Goal: Task Accomplishment & Management: Manage account settings

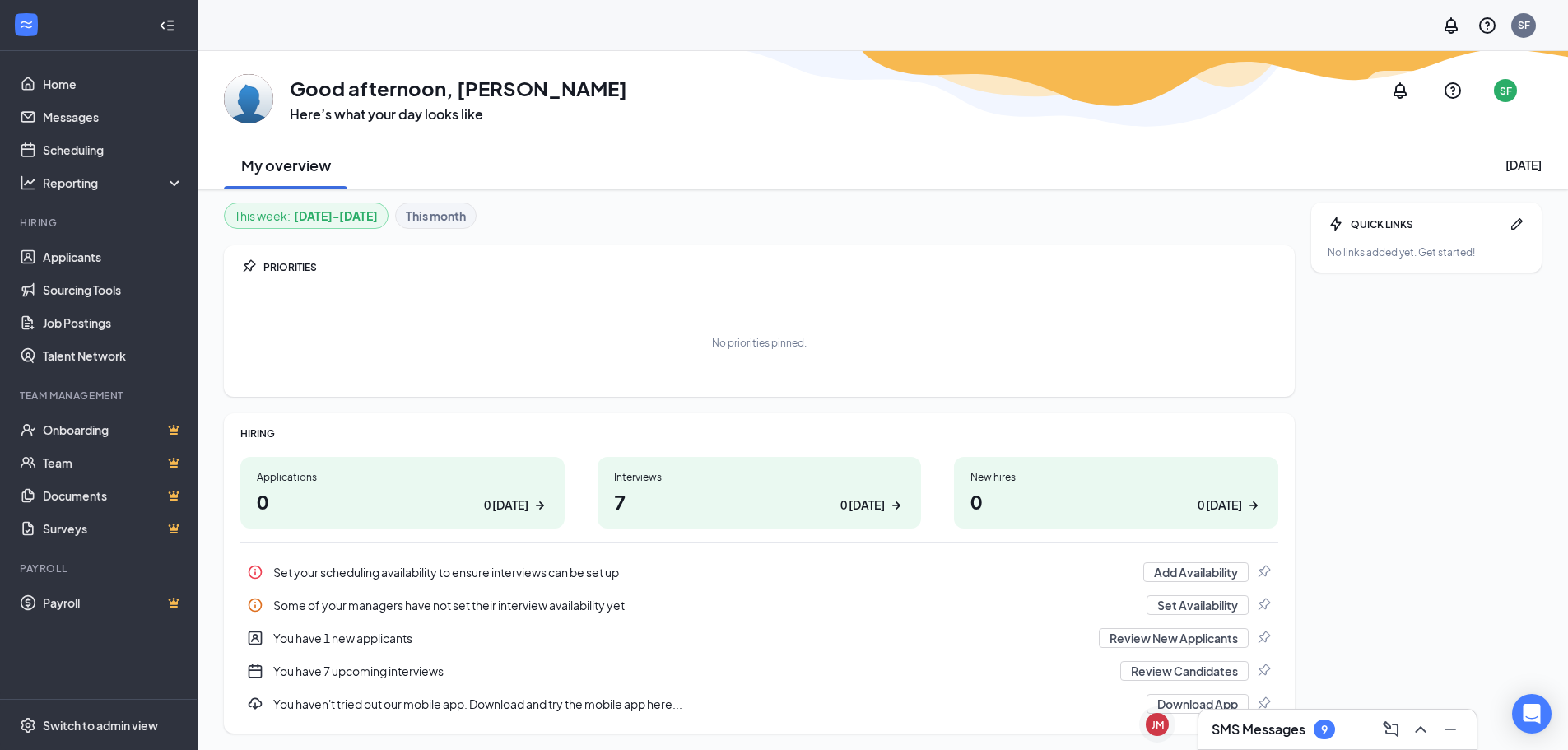
click at [708, 490] on h1 "7 0 [DATE]" at bounding box center [760, 501] width 291 height 28
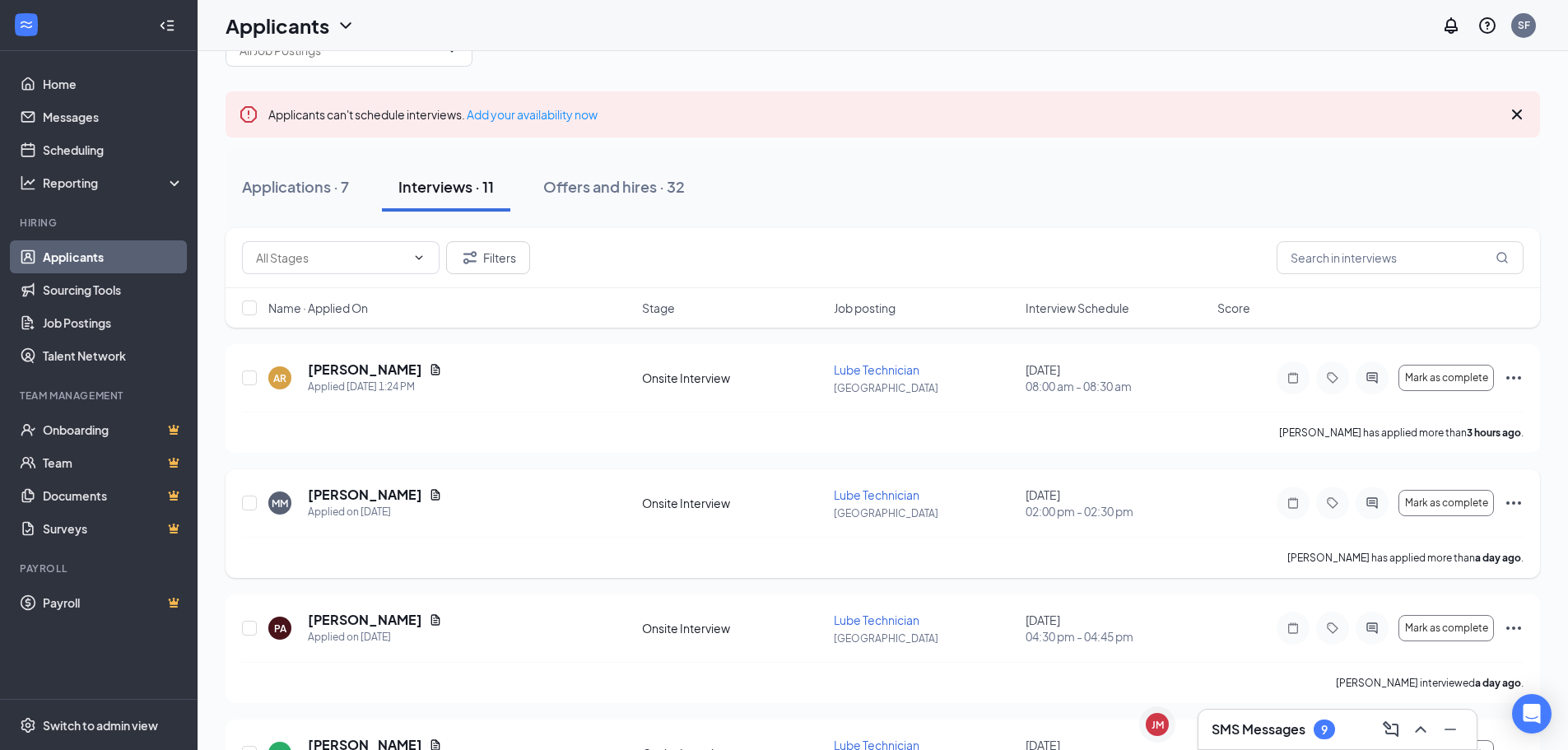
scroll to position [83, 0]
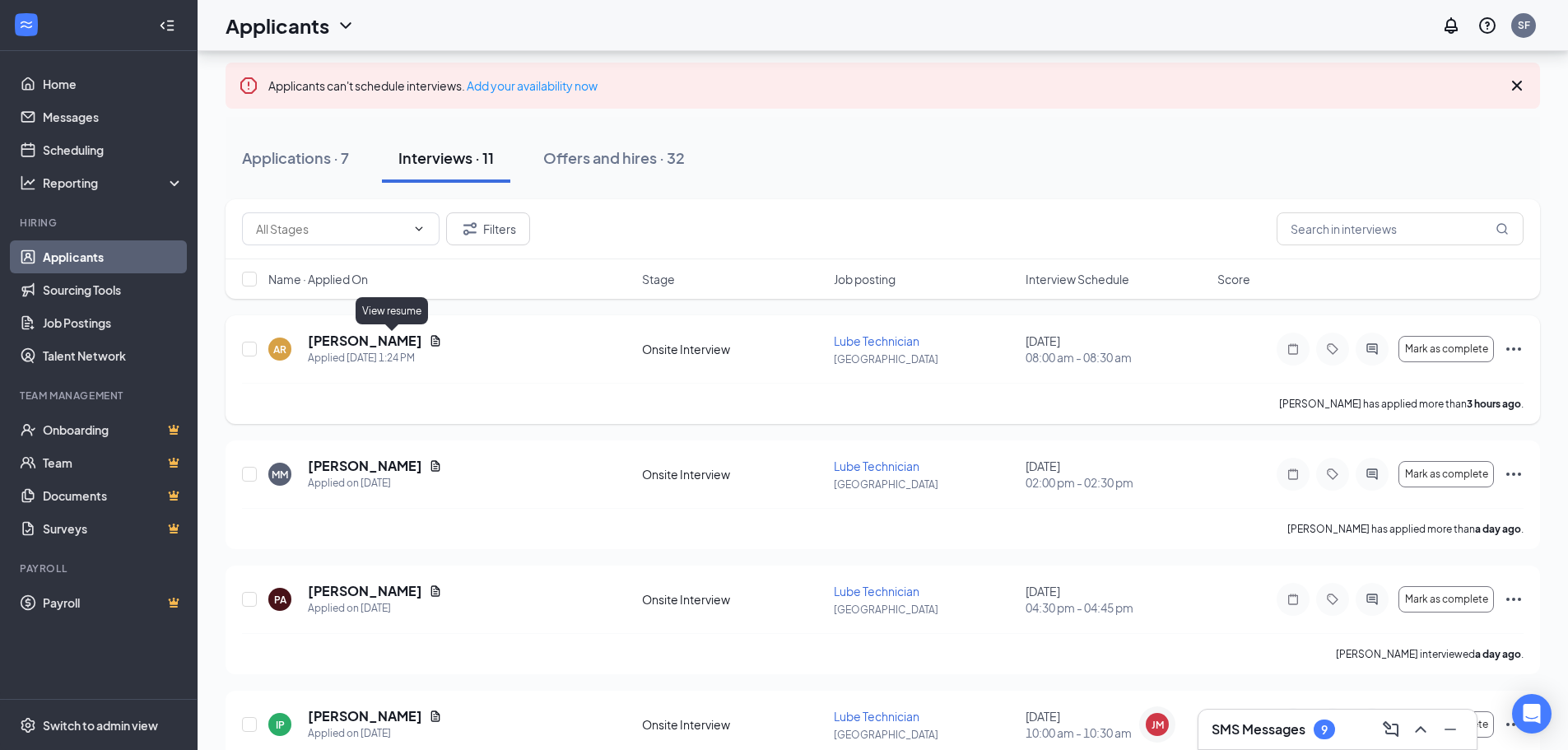
click at [431, 342] on icon "Document" at bounding box center [435, 341] width 9 height 10
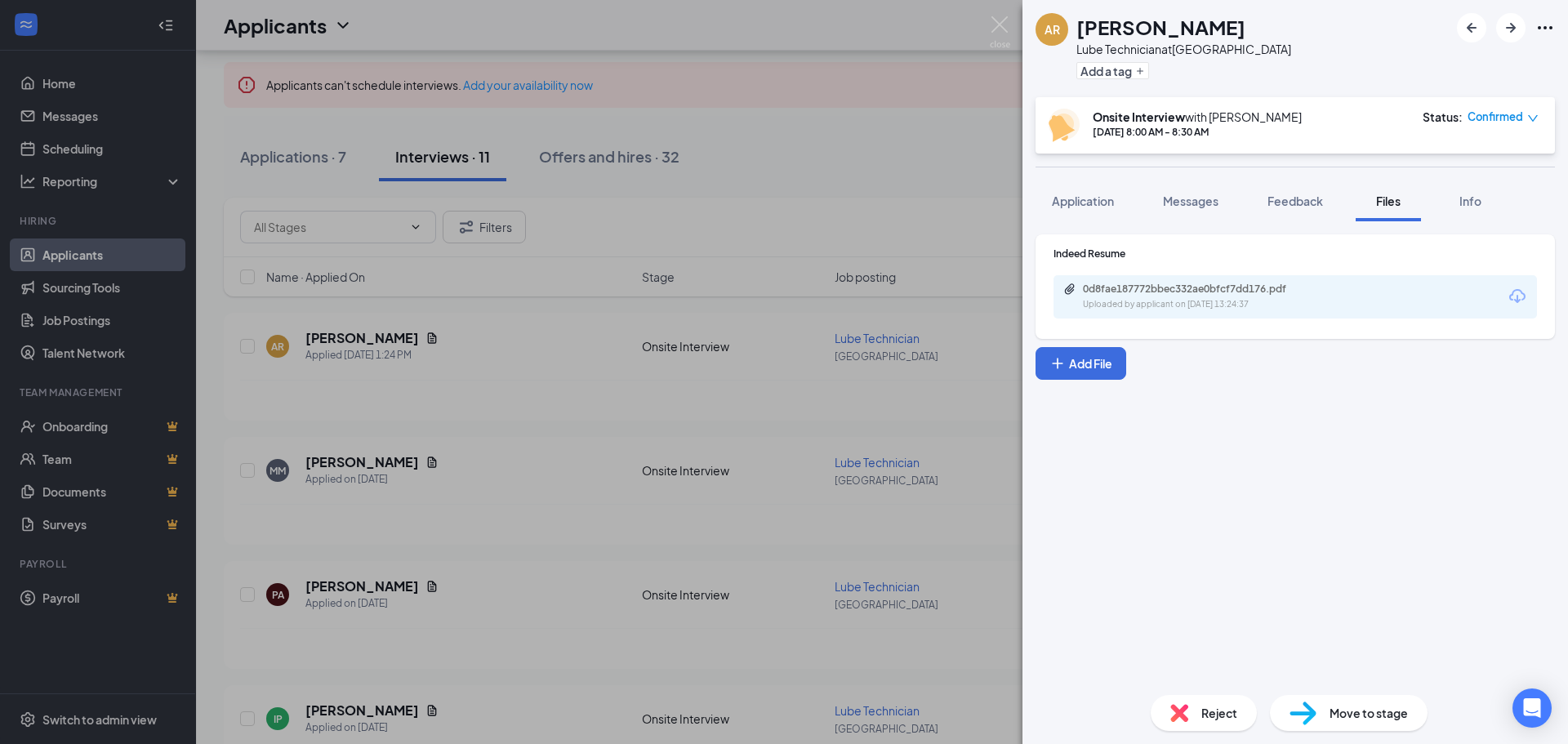
click at [533, 404] on div "AR [PERSON_NAME] Lube Technician at [GEOGRAPHIC_DATA] Add a tag Onsite Intervie…" at bounding box center [784, 372] width 1568 height 744
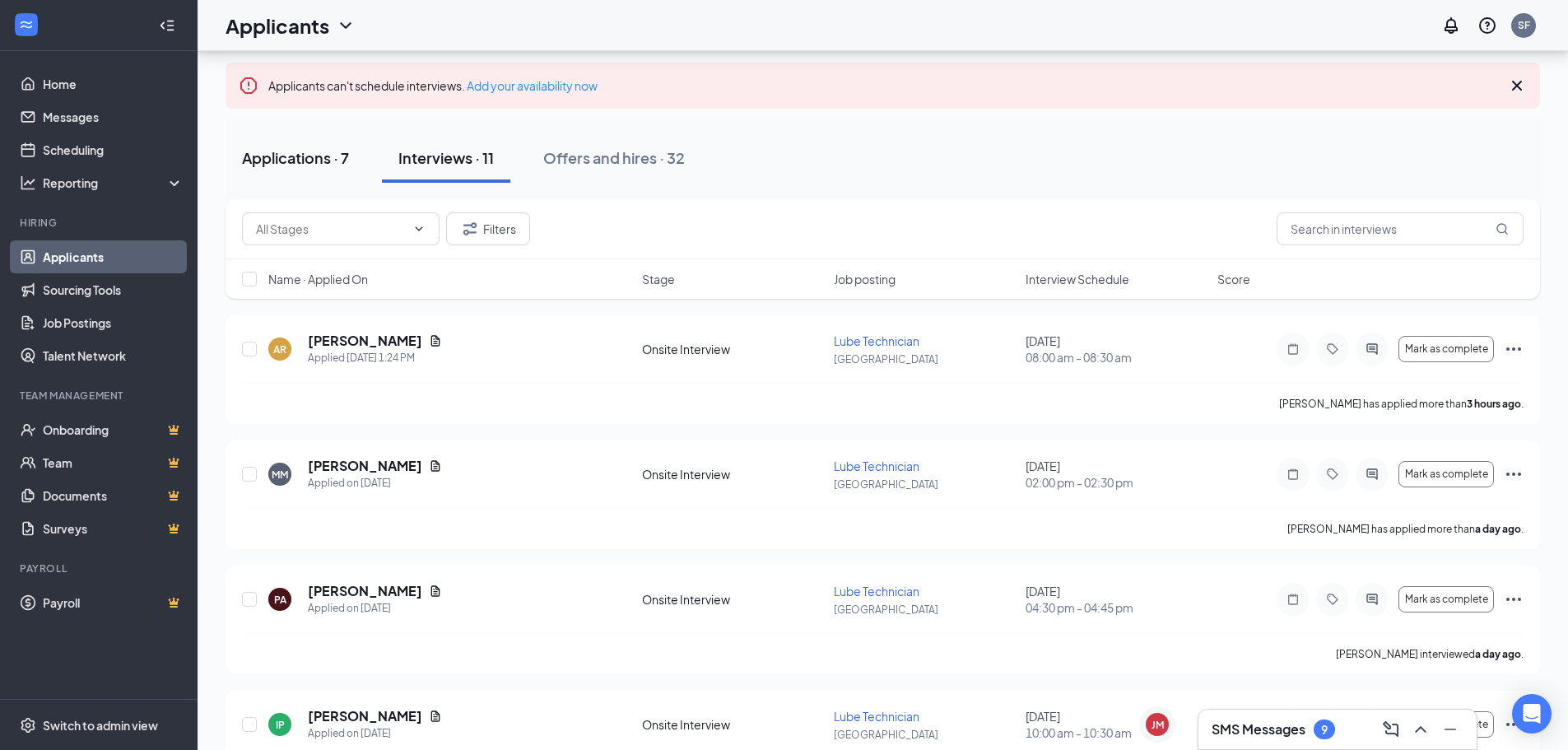
click at [310, 162] on div "Applications · 7" at bounding box center [295, 158] width 107 height 21
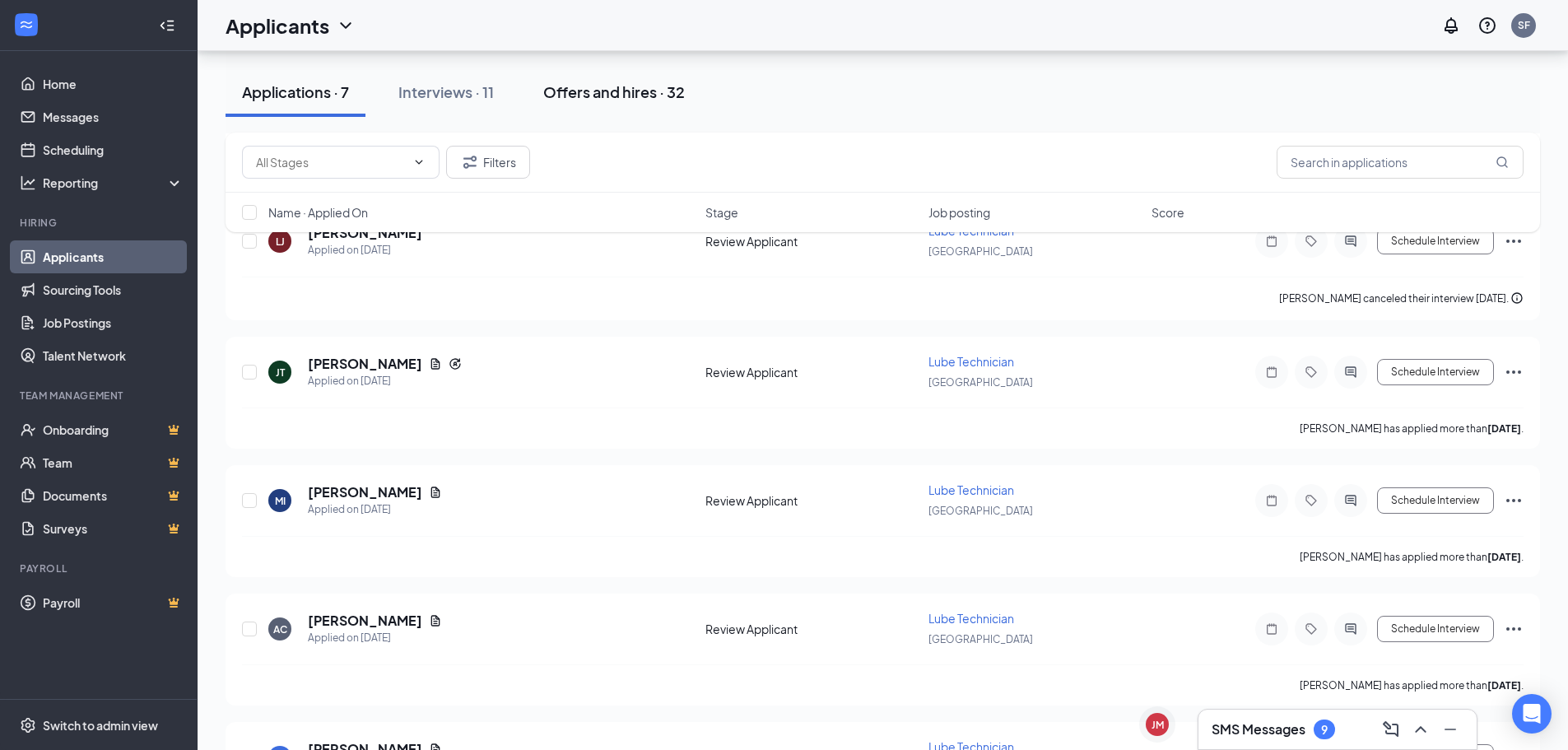
scroll to position [412, 0]
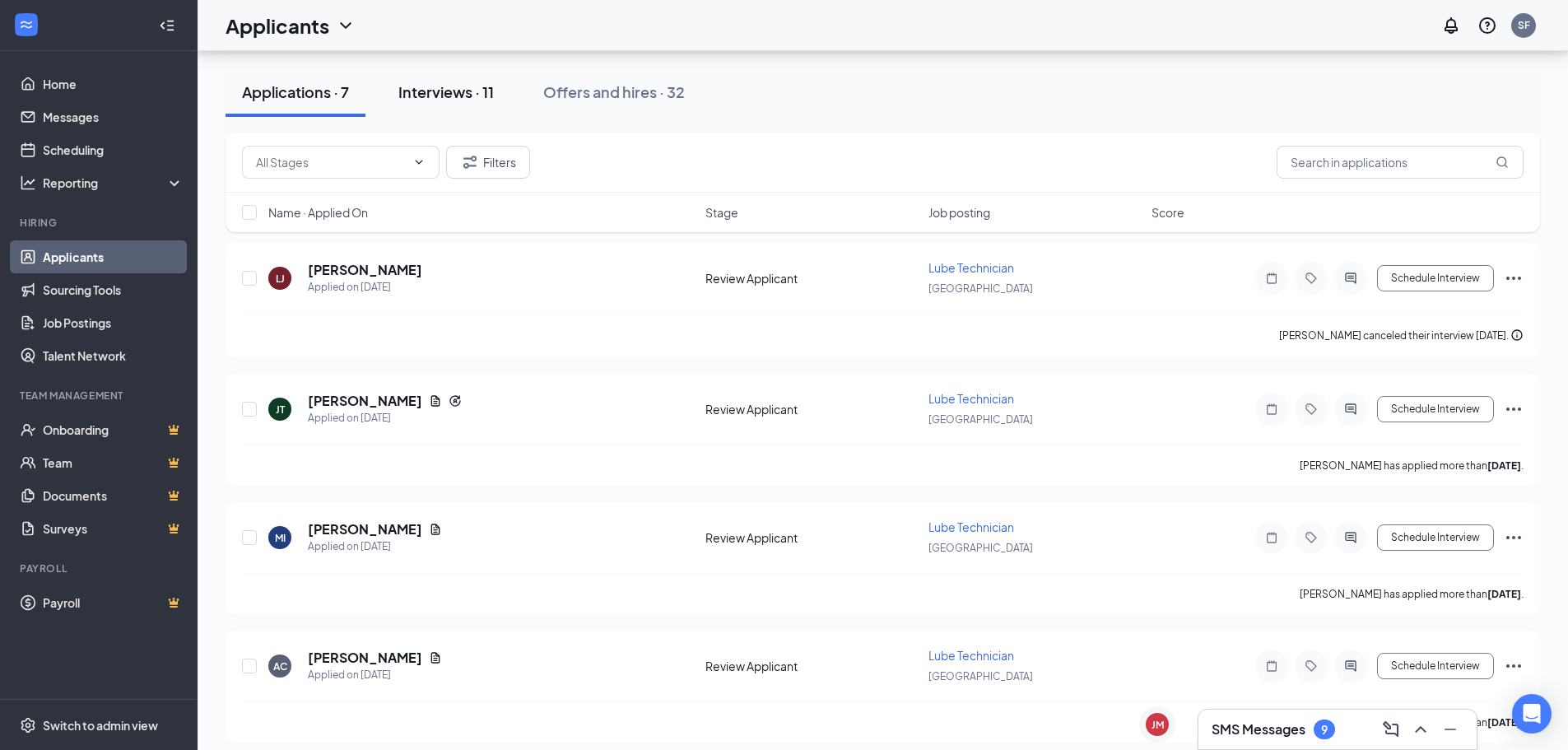
click at [464, 101] on div "Interviews · 11" at bounding box center [446, 92] width 96 height 21
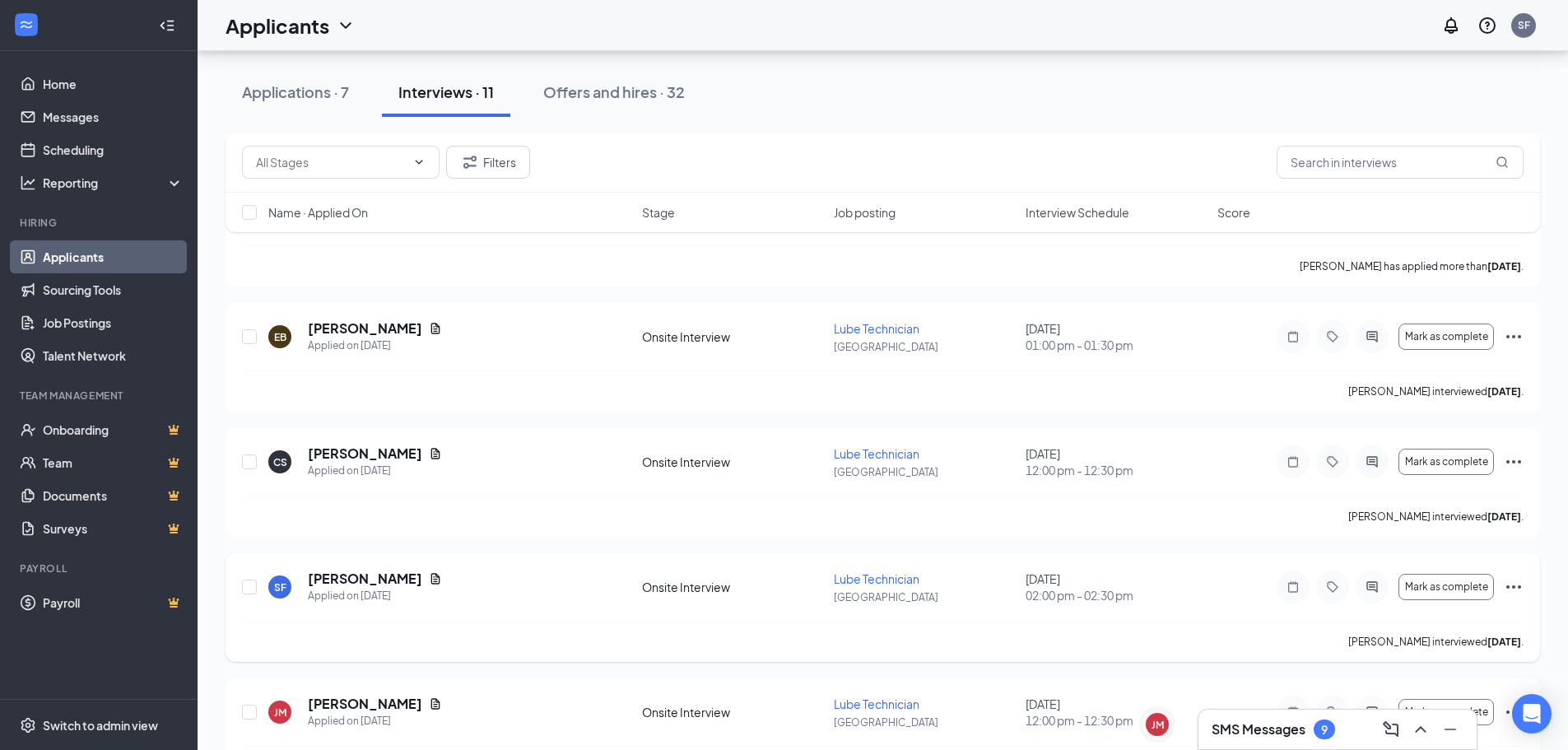
scroll to position [1027, 0]
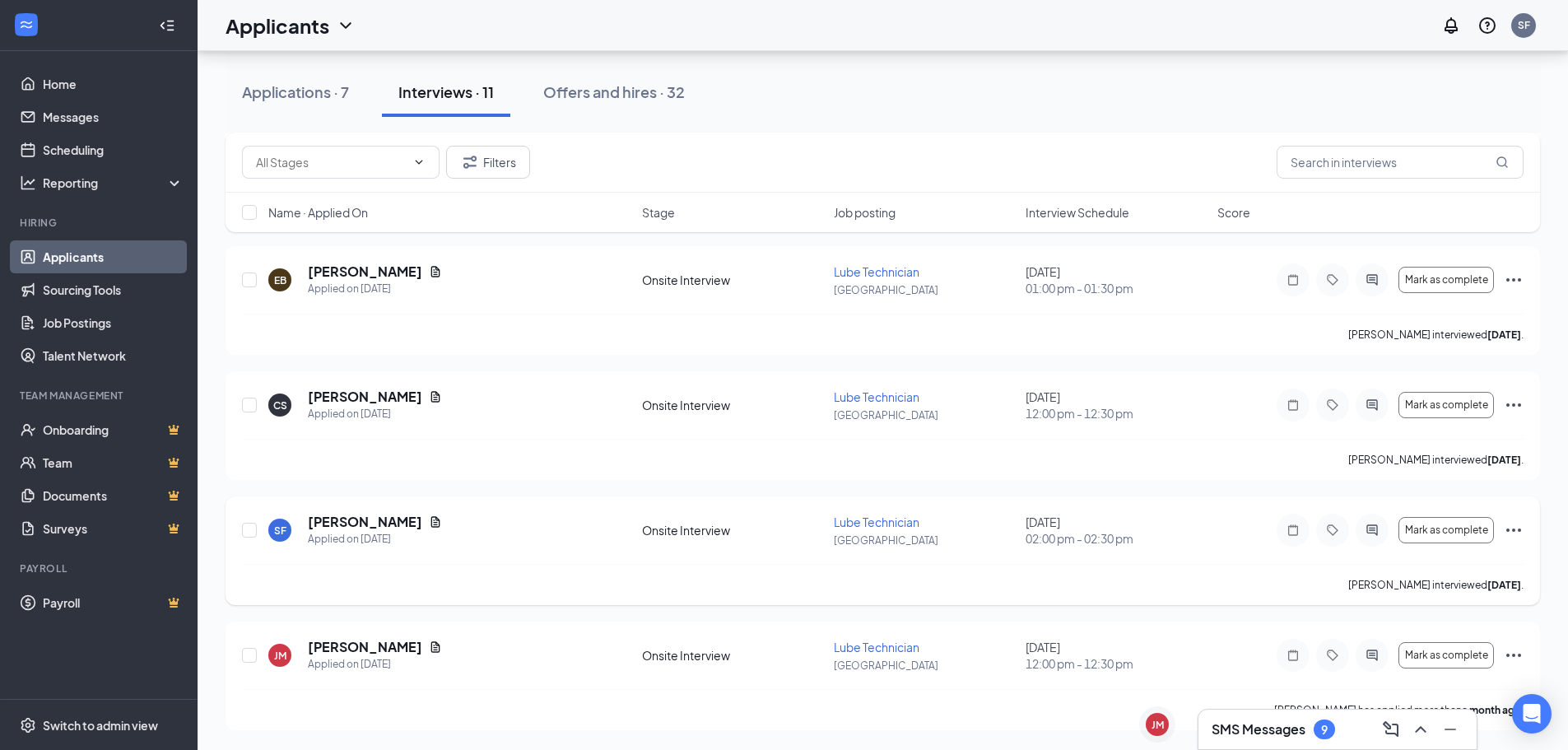
click at [1517, 528] on icon "Ellipses" at bounding box center [1514, 530] width 20 height 20
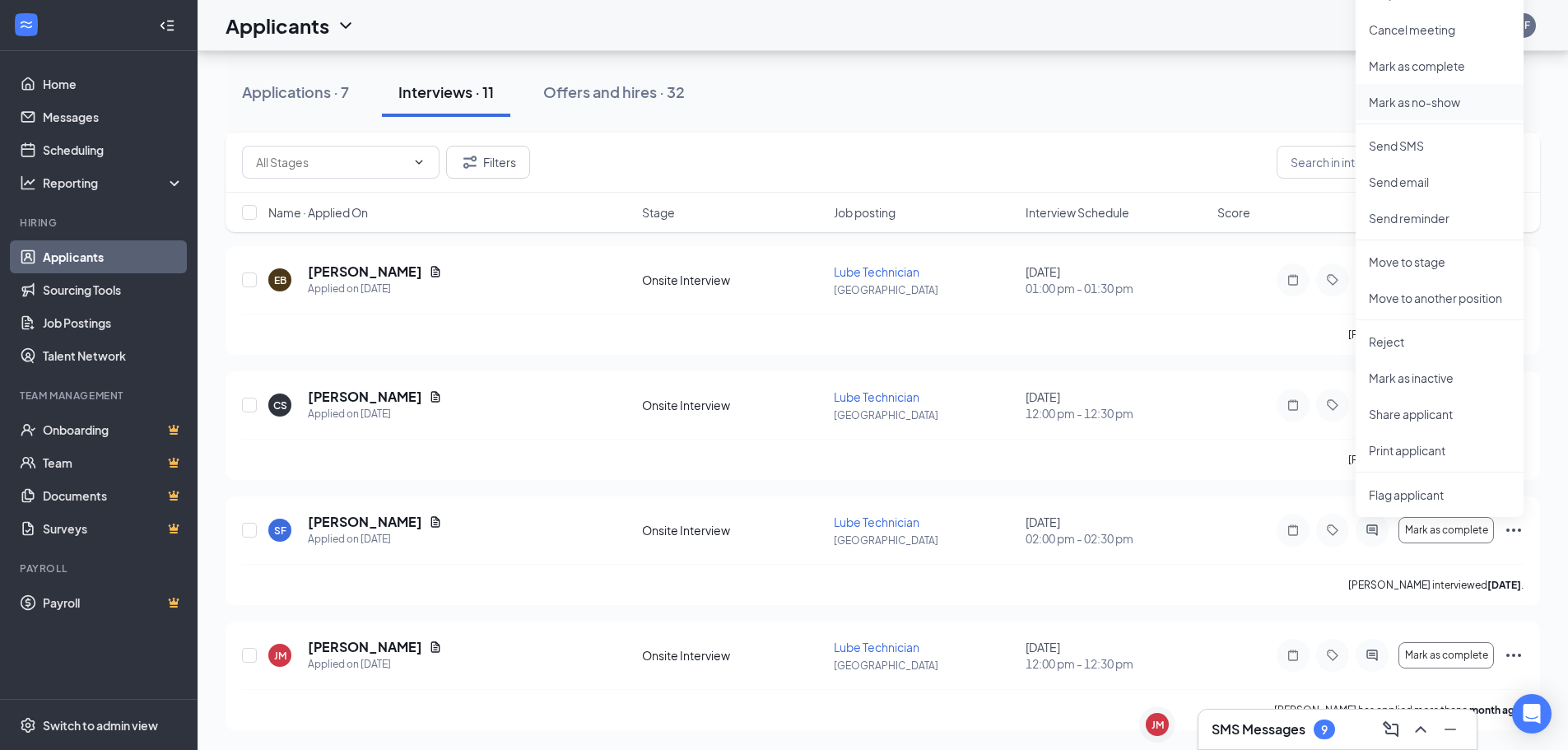
click at [1412, 96] on p "Mark as no-show" at bounding box center [1439, 102] width 142 height 17
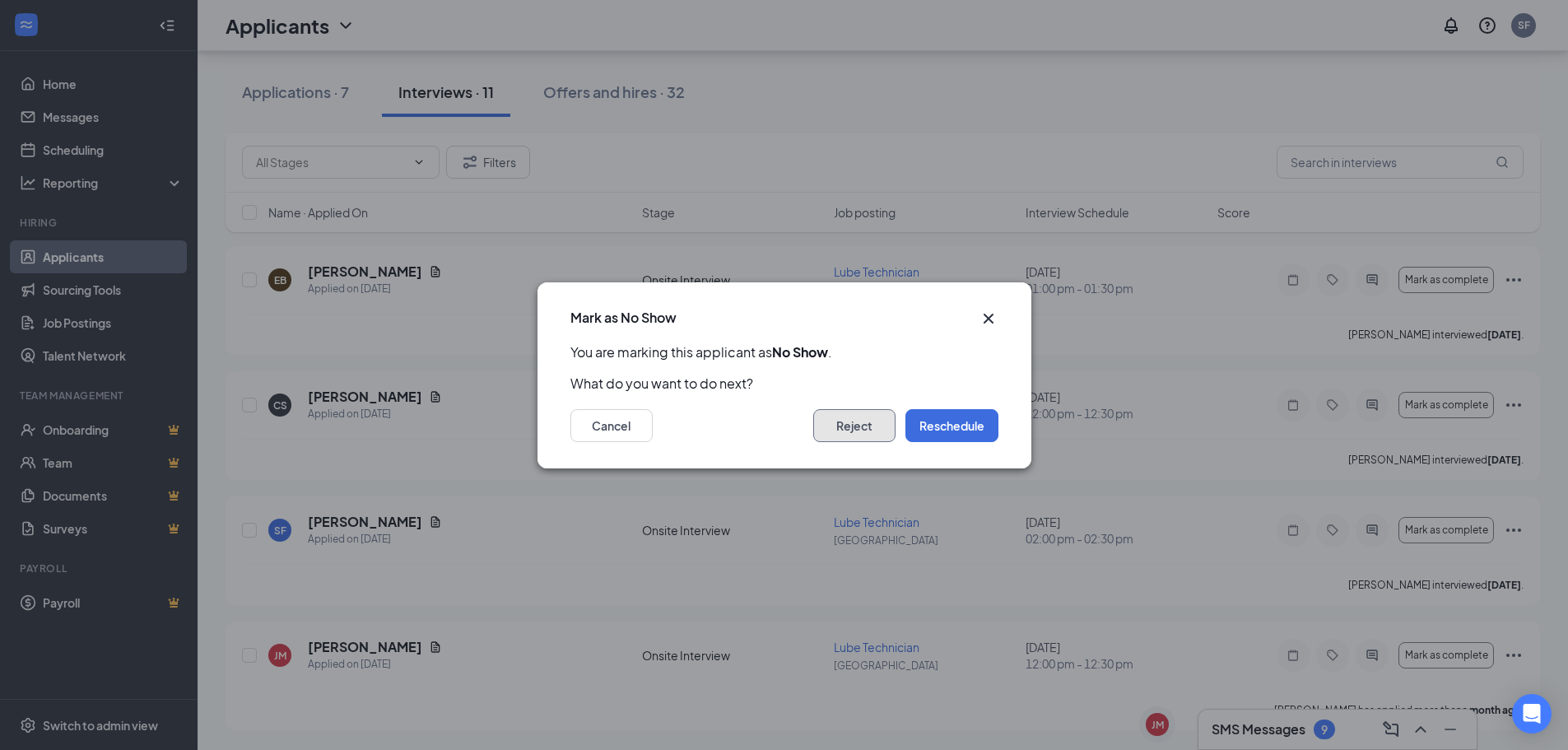
click at [849, 430] on button "Reject" at bounding box center [854, 426] width 83 height 33
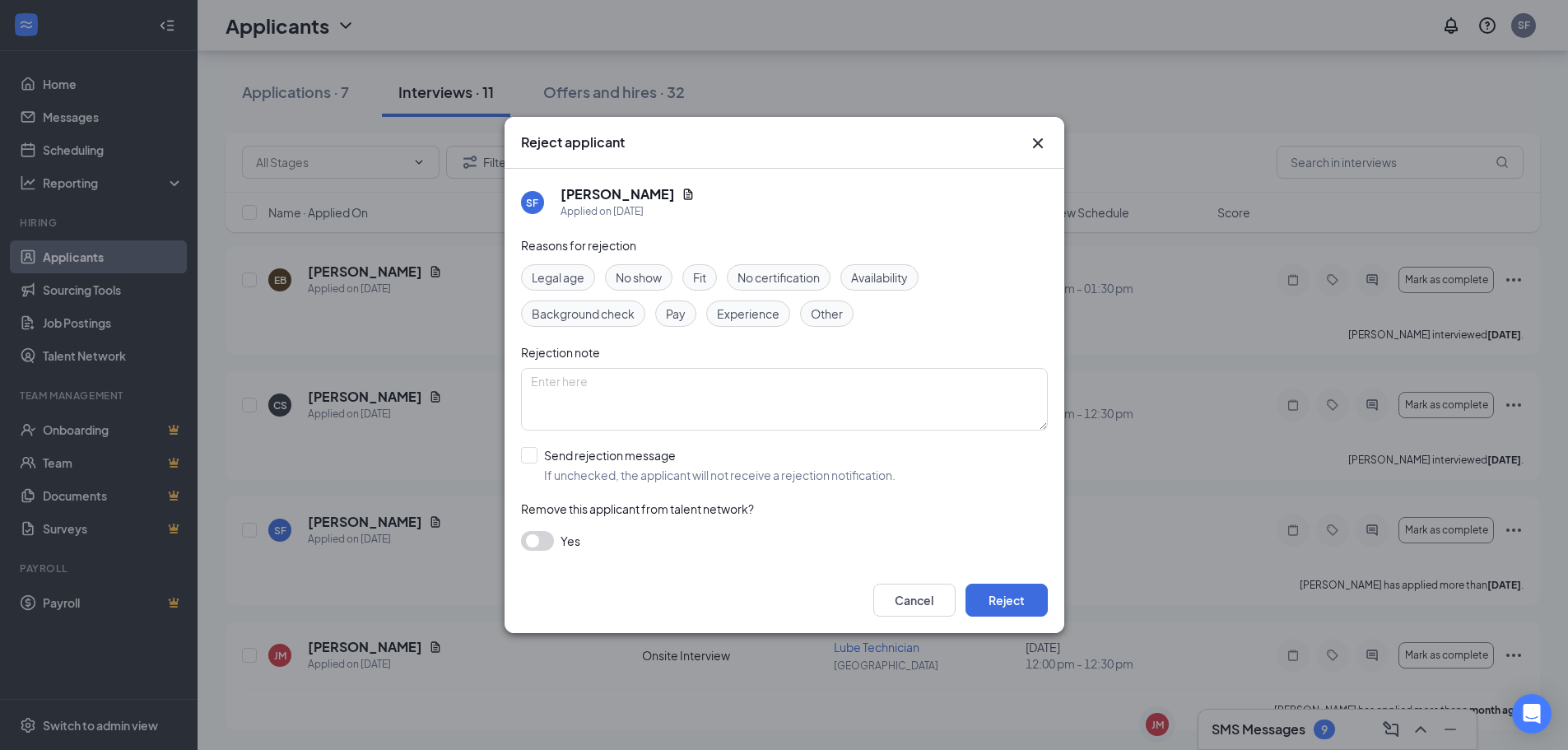
click at [637, 272] on span "No show" at bounding box center [639, 277] width 46 height 18
click at [1036, 596] on button "Reject" at bounding box center [1007, 601] width 83 height 33
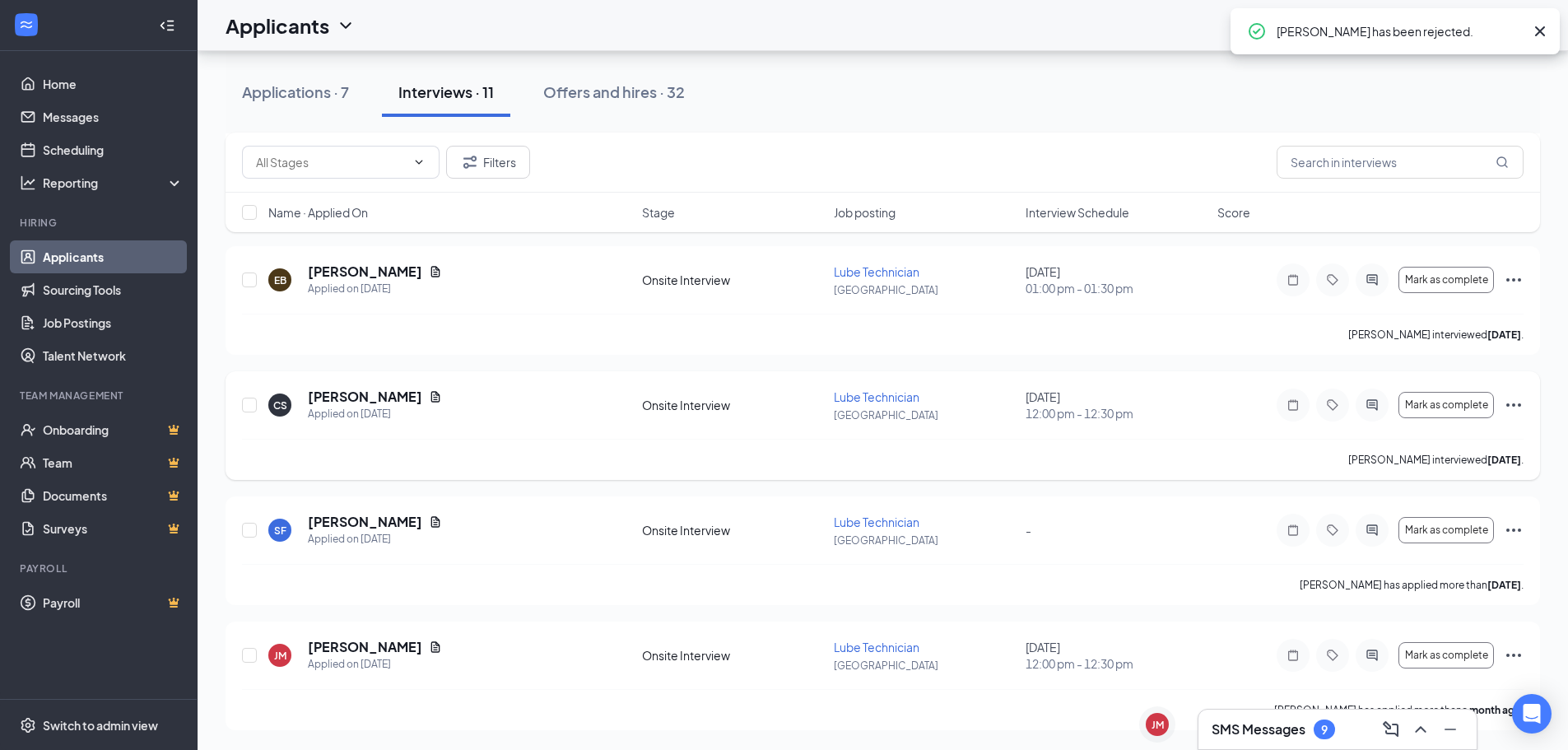
scroll to position [913, 0]
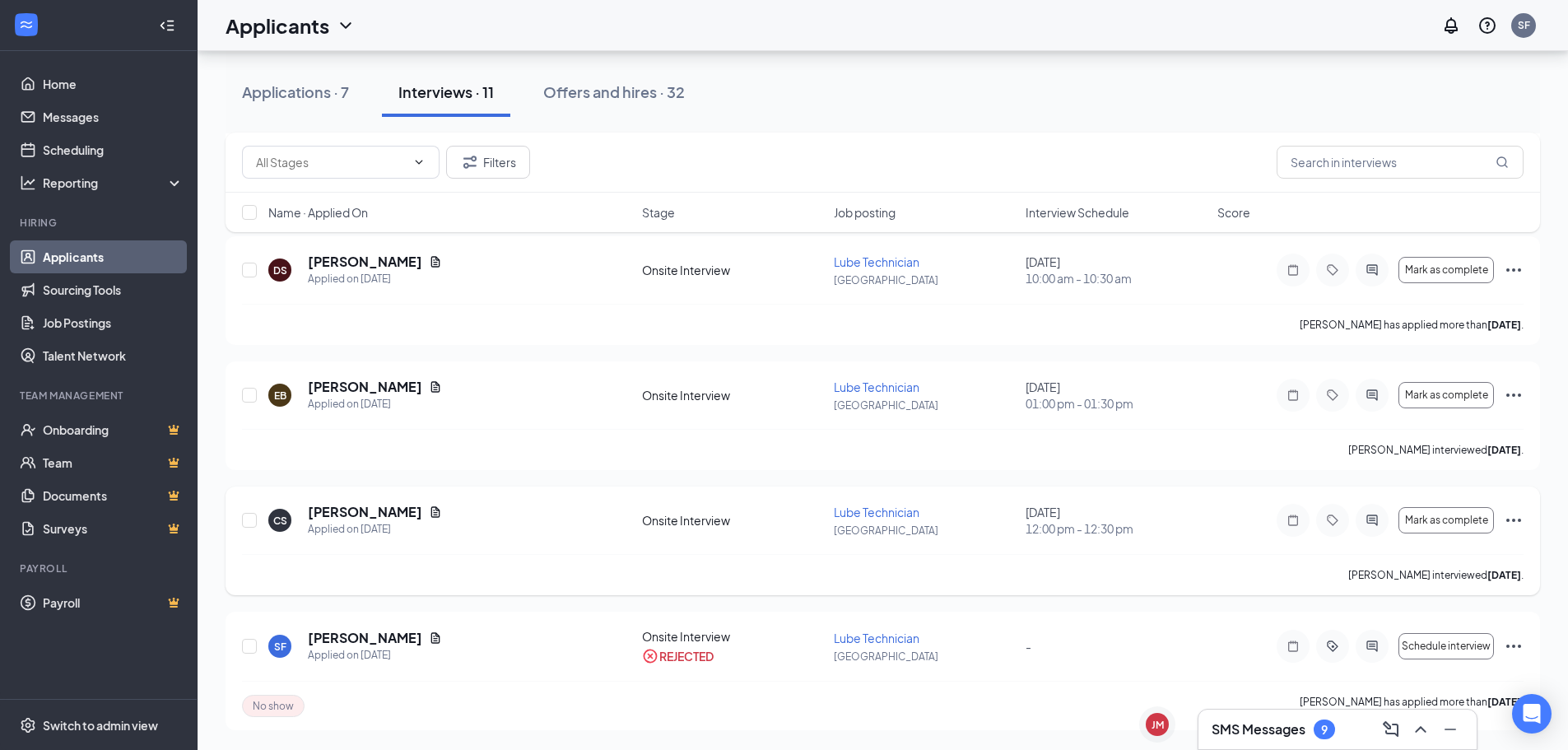
click at [1513, 517] on icon "Ellipses" at bounding box center [1514, 520] width 20 height 20
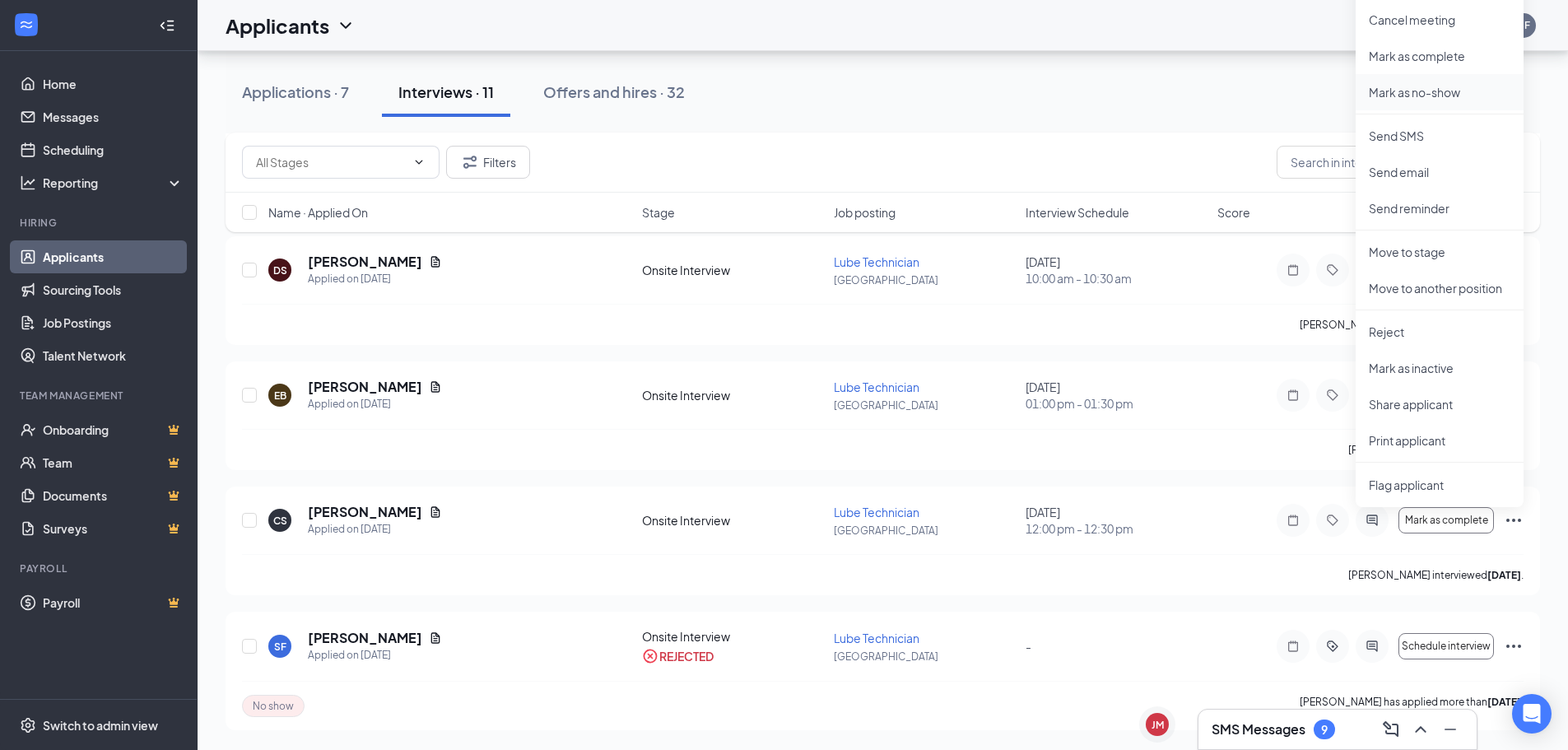
click at [1460, 89] on p "Mark as no-show" at bounding box center [1439, 92] width 142 height 17
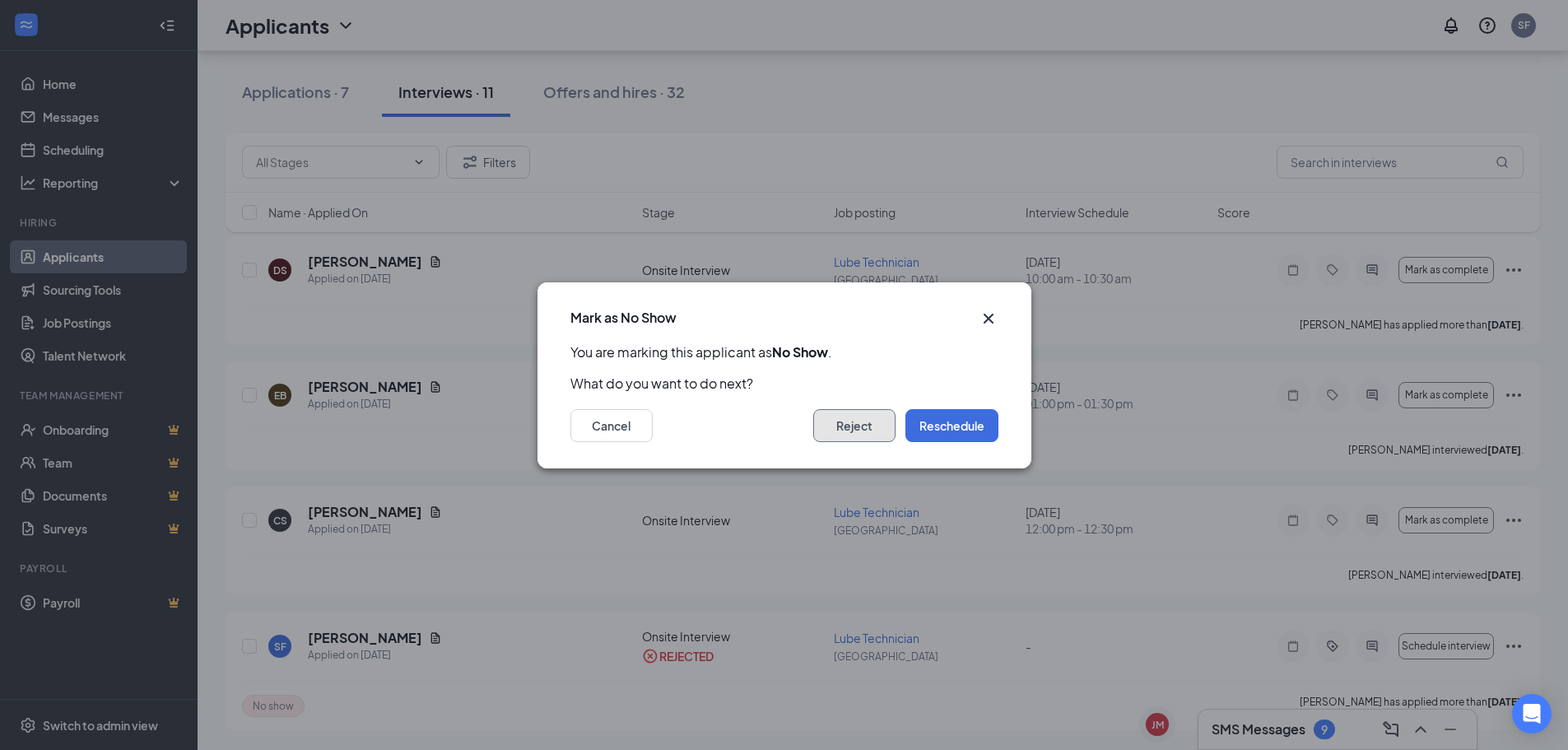
click at [883, 416] on button "Reject" at bounding box center [854, 426] width 83 height 33
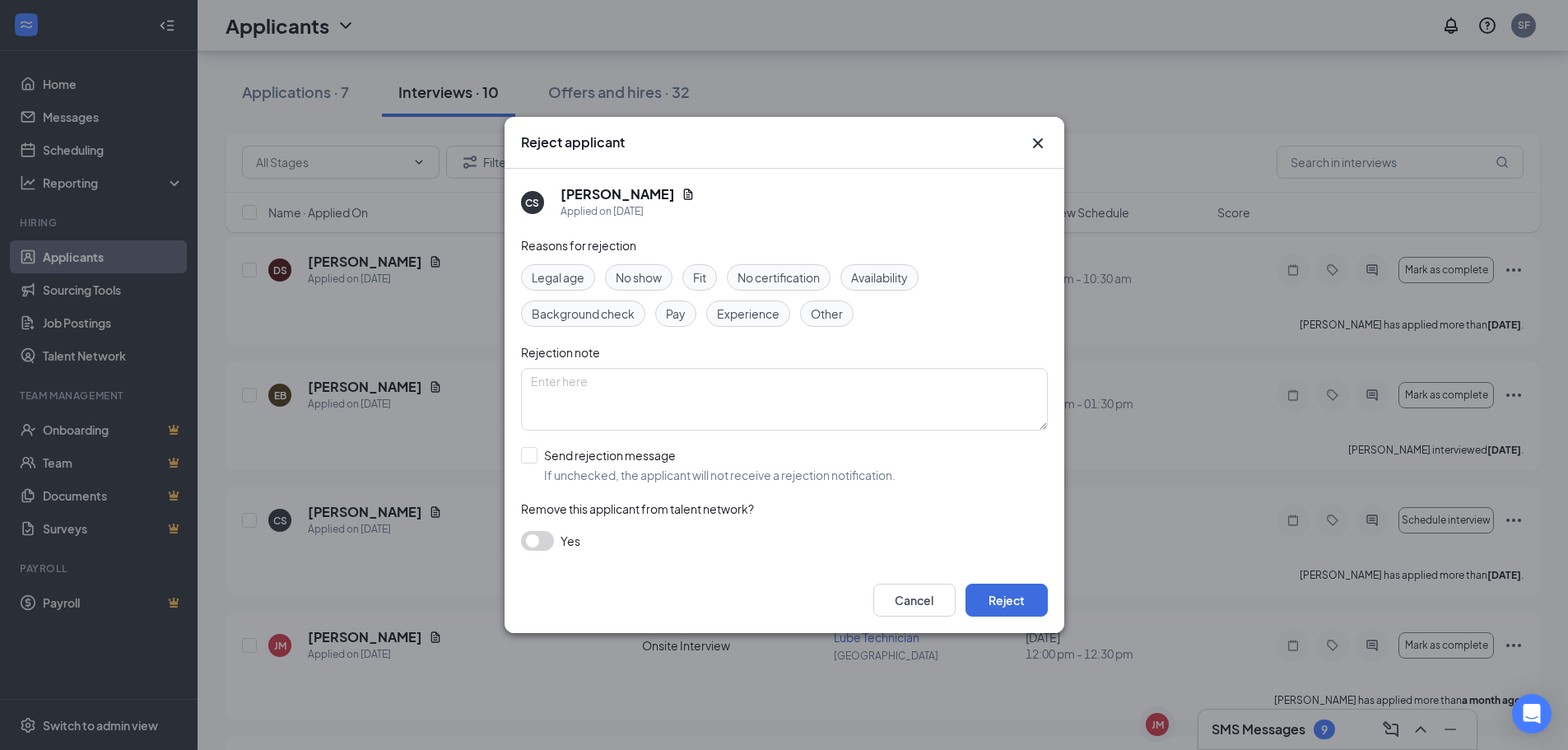
click at [634, 280] on span "No show" at bounding box center [639, 277] width 46 height 18
click at [1002, 601] on button "Reject" at bounding box center [1007, 601] width 83 height 33
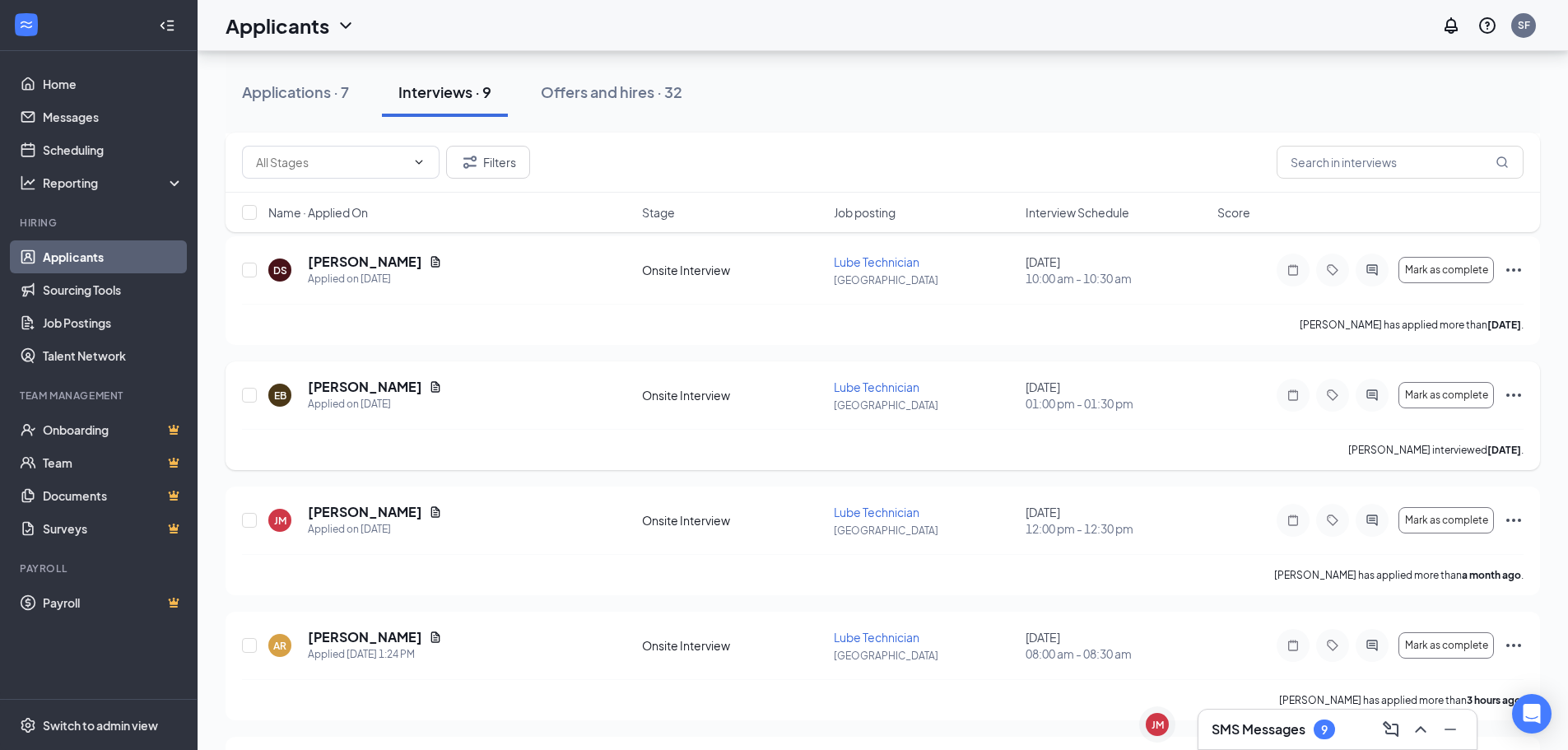
click at [1507, 398] on icon "Ellipses" at bounding box center [1514, 395] width 20 height 20
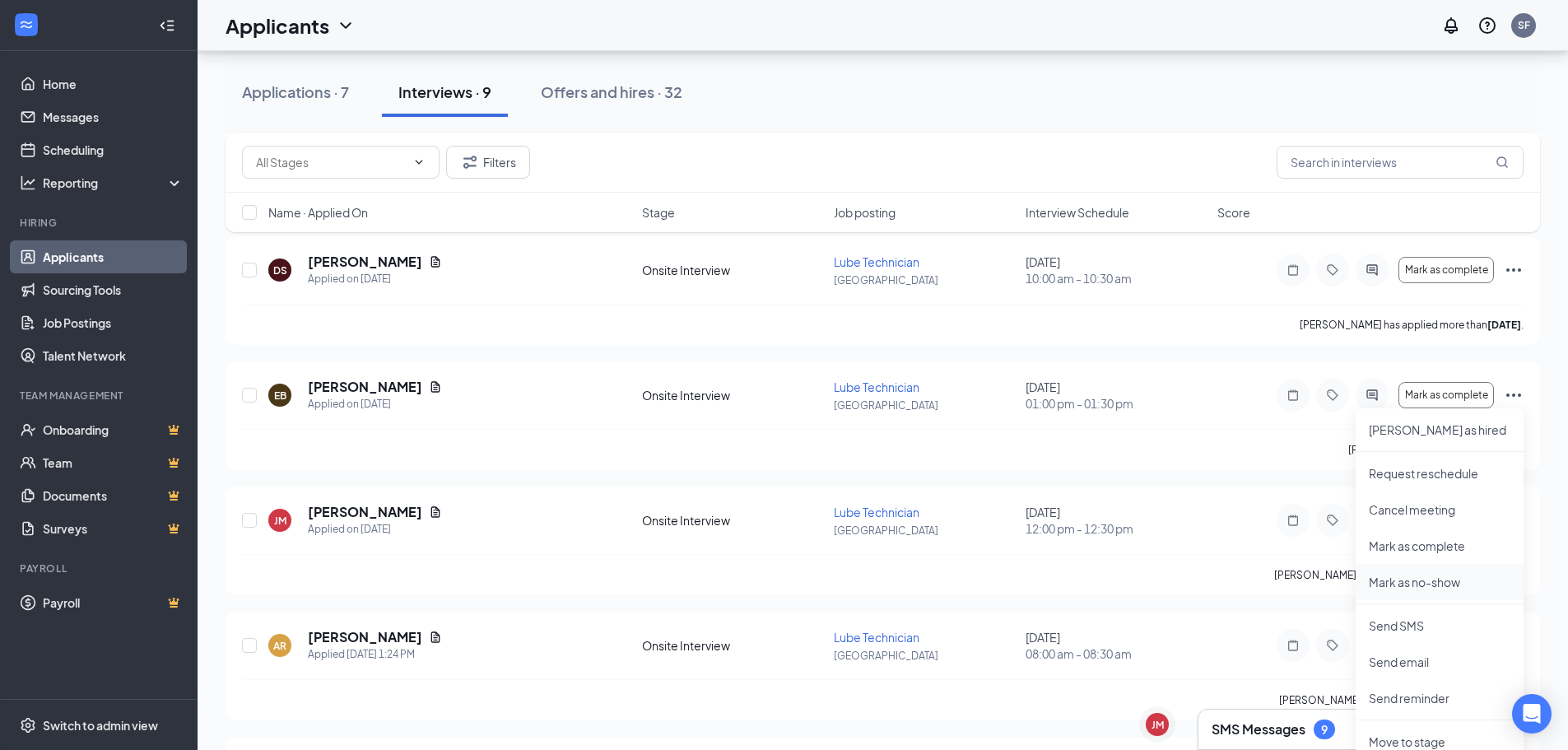
click at [1419, 584] on p "Mark as no-show" at bounding box center [1439, 581] width 142 height 17
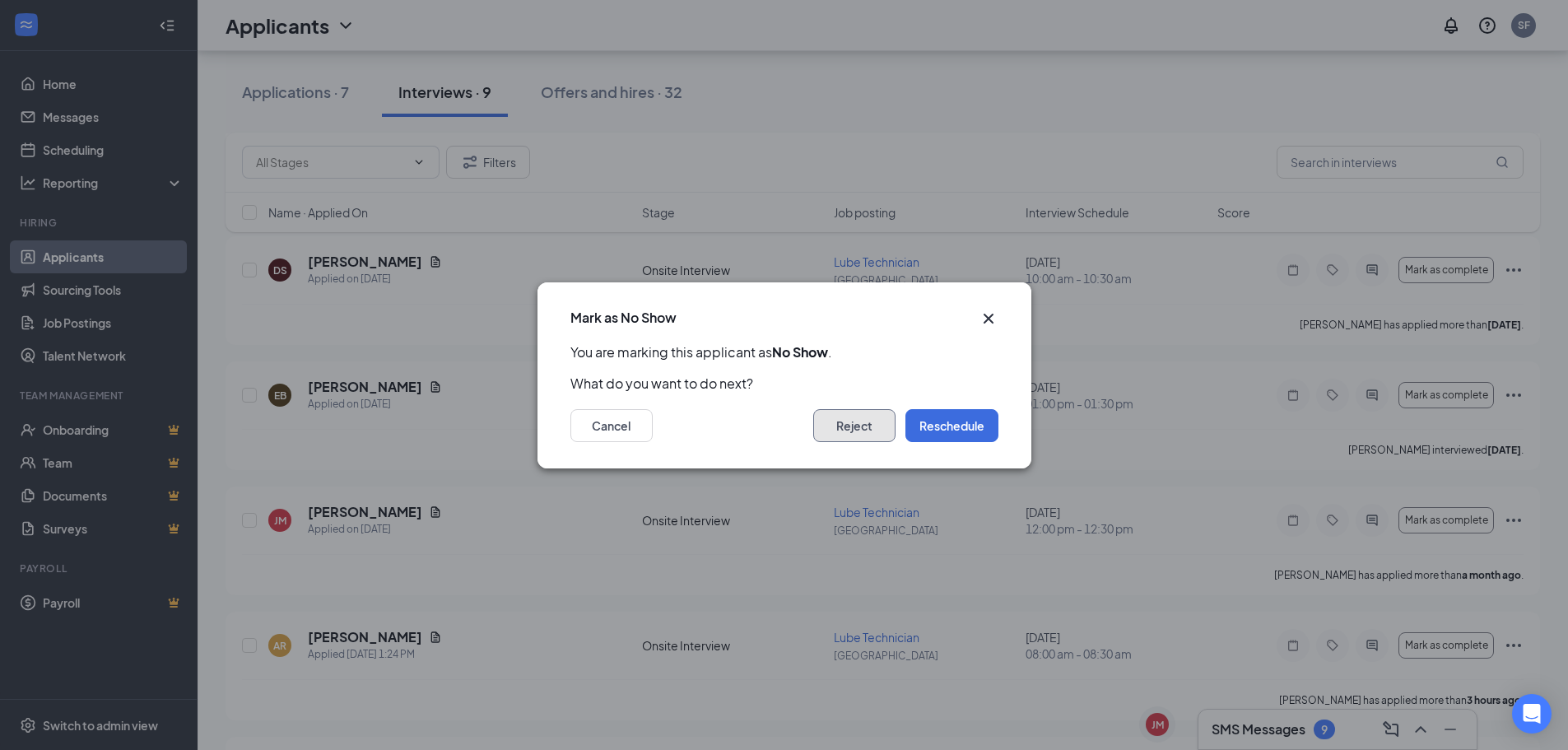
click at [853, 428] on button "Reject" at bounding box center [854, 426] width 83 height 33
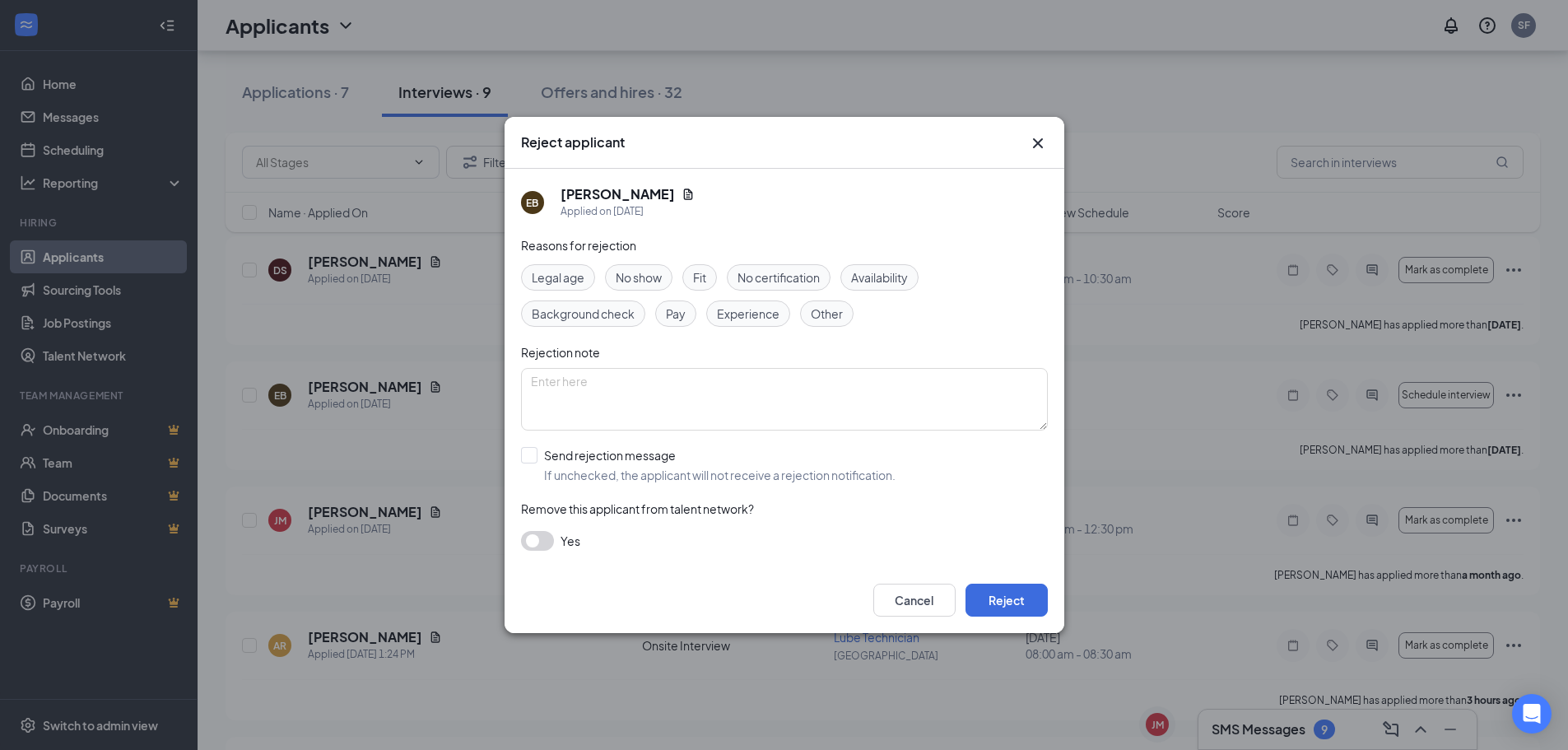
click at [648, 271] on span "No show" at bounding box center [639, 277] width 46 height 18
click at [1033, 601] on button "Reject" at bounding box center [1007, 601] width 83 height 33
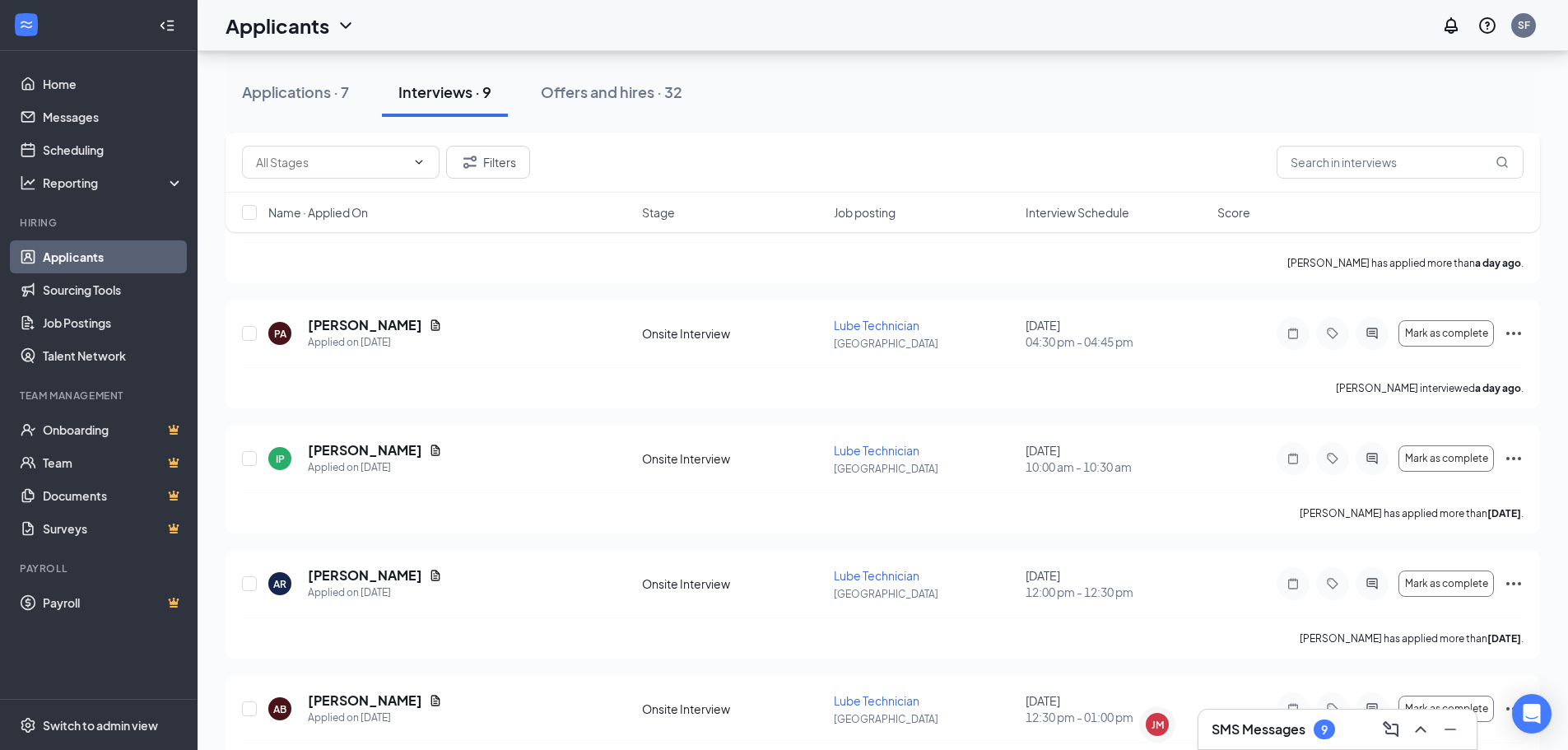
scroll to position [1489, 0]
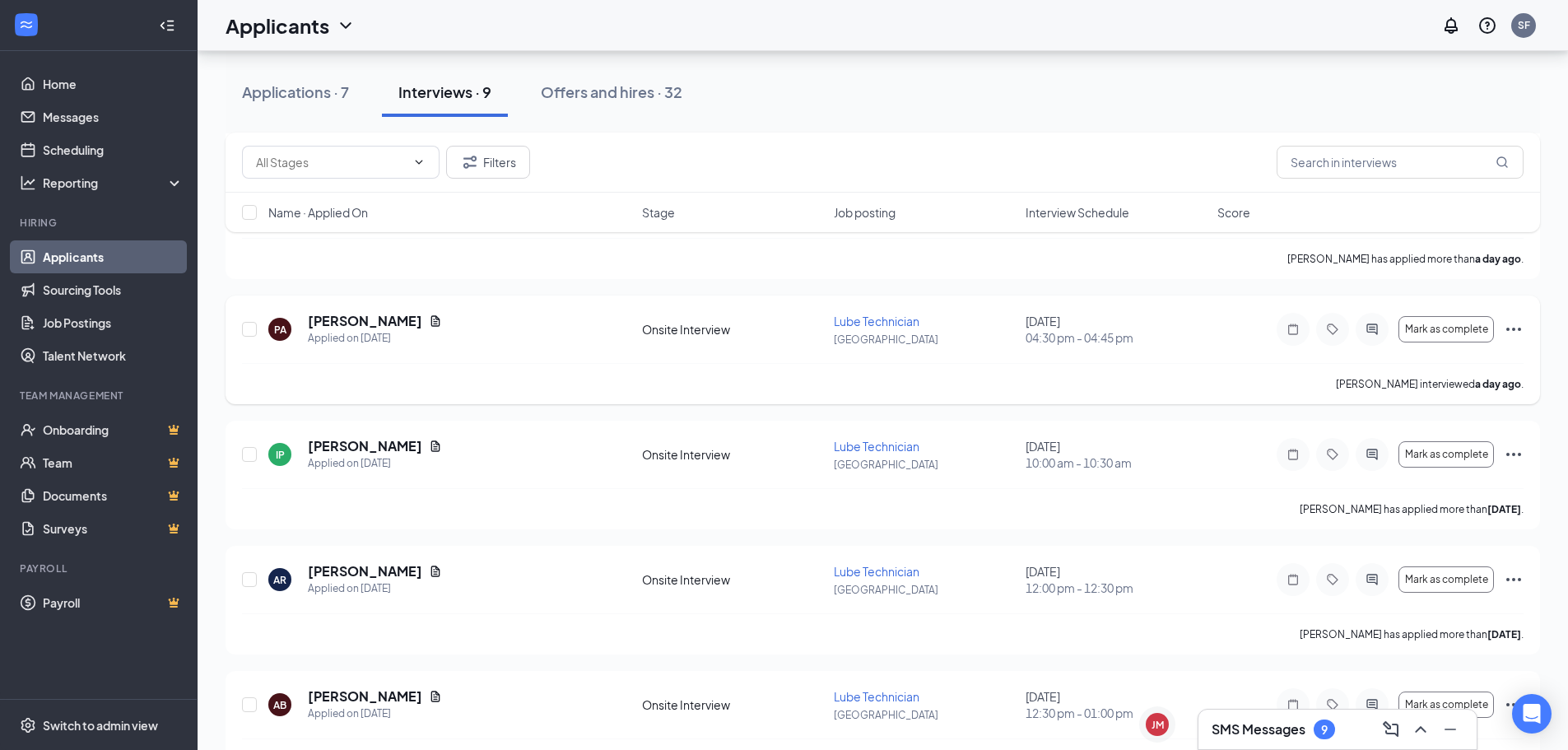
click at [1512, 326] on icon "Ellipses" at bounding box center [1514, 329] width 20 height 20
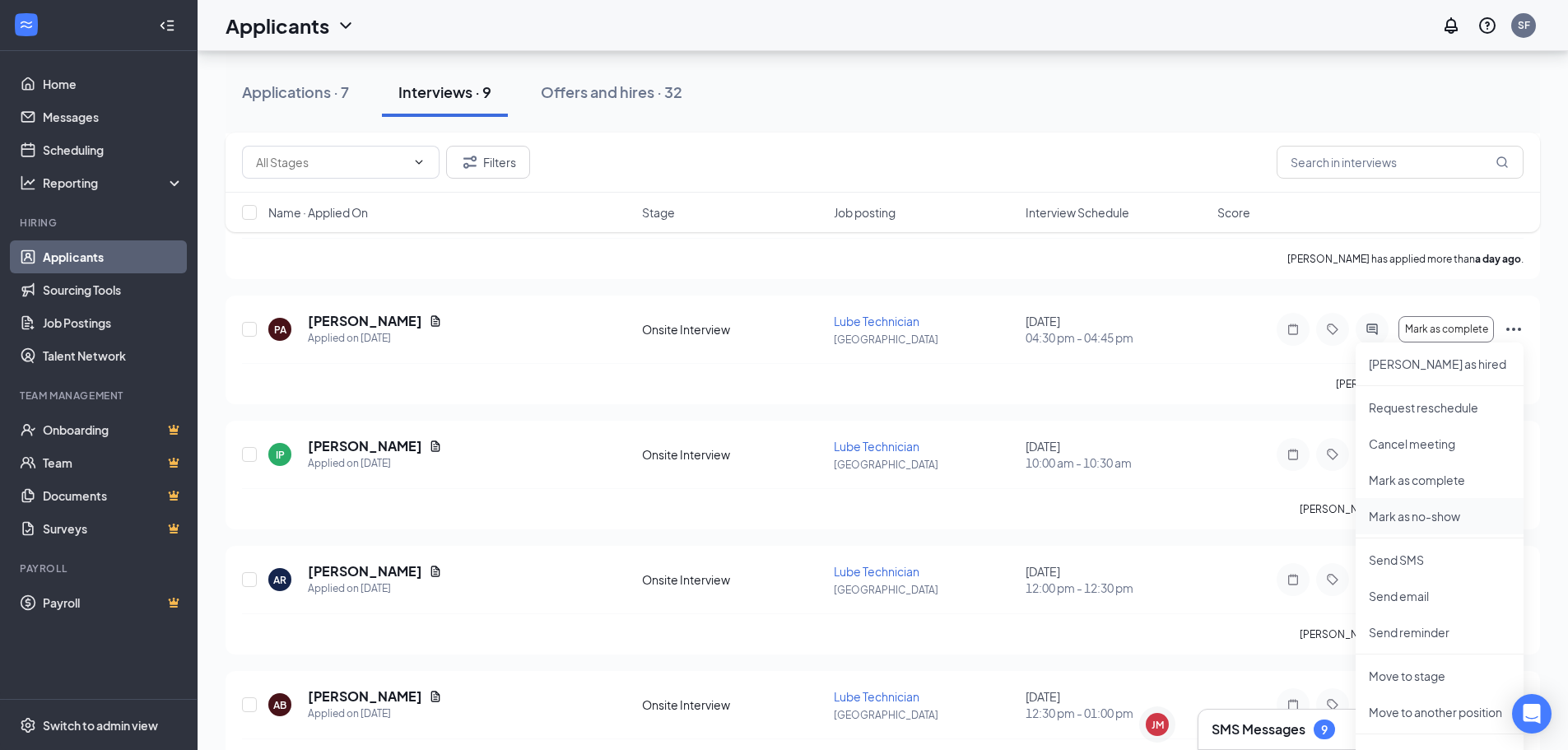
click at [1420, 514] on p "Mark as no-show" at bounding box center [1439, 515] width 142 height 17
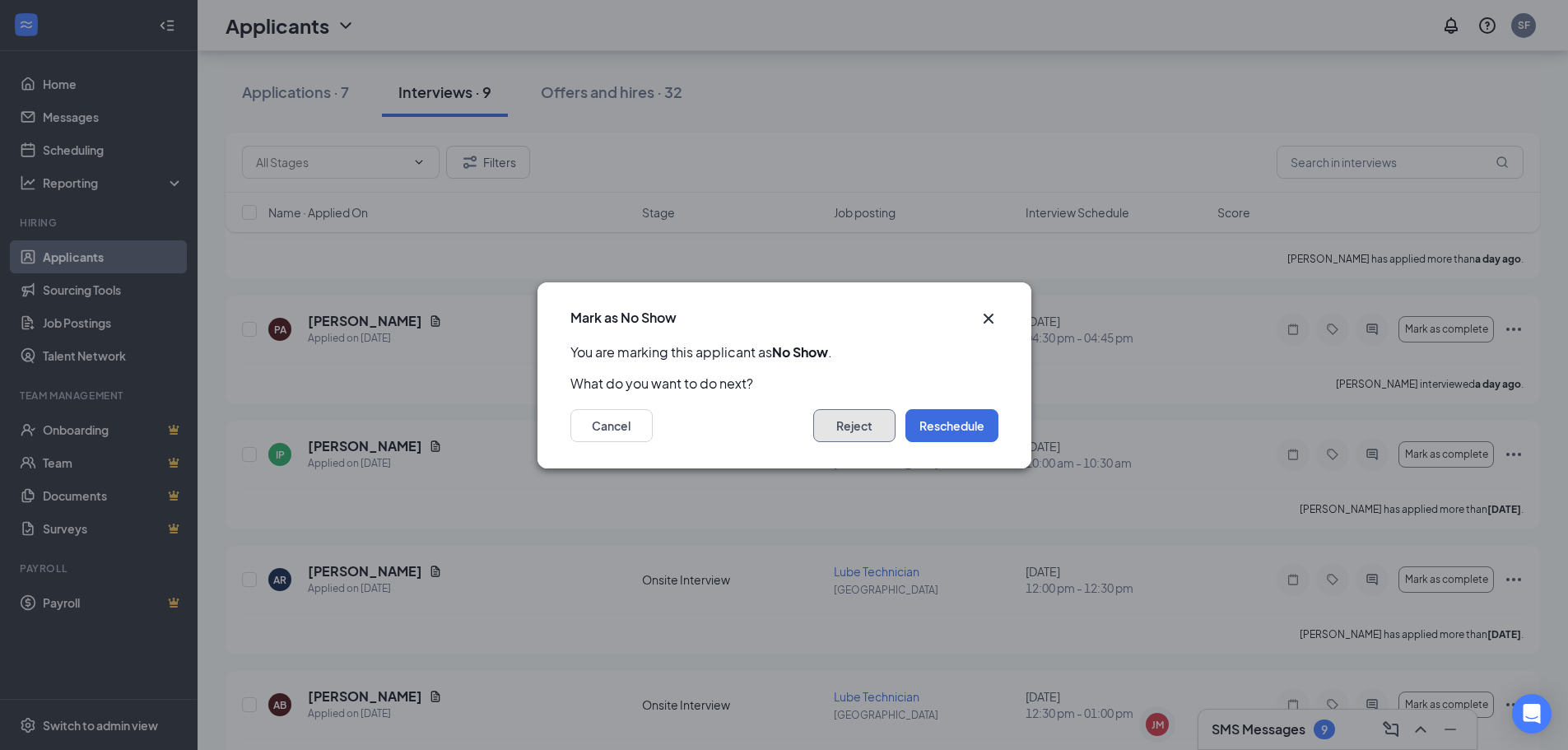
click at [865, 429] on button "Reject" at bounding box center [854, 426] width 83 height 33
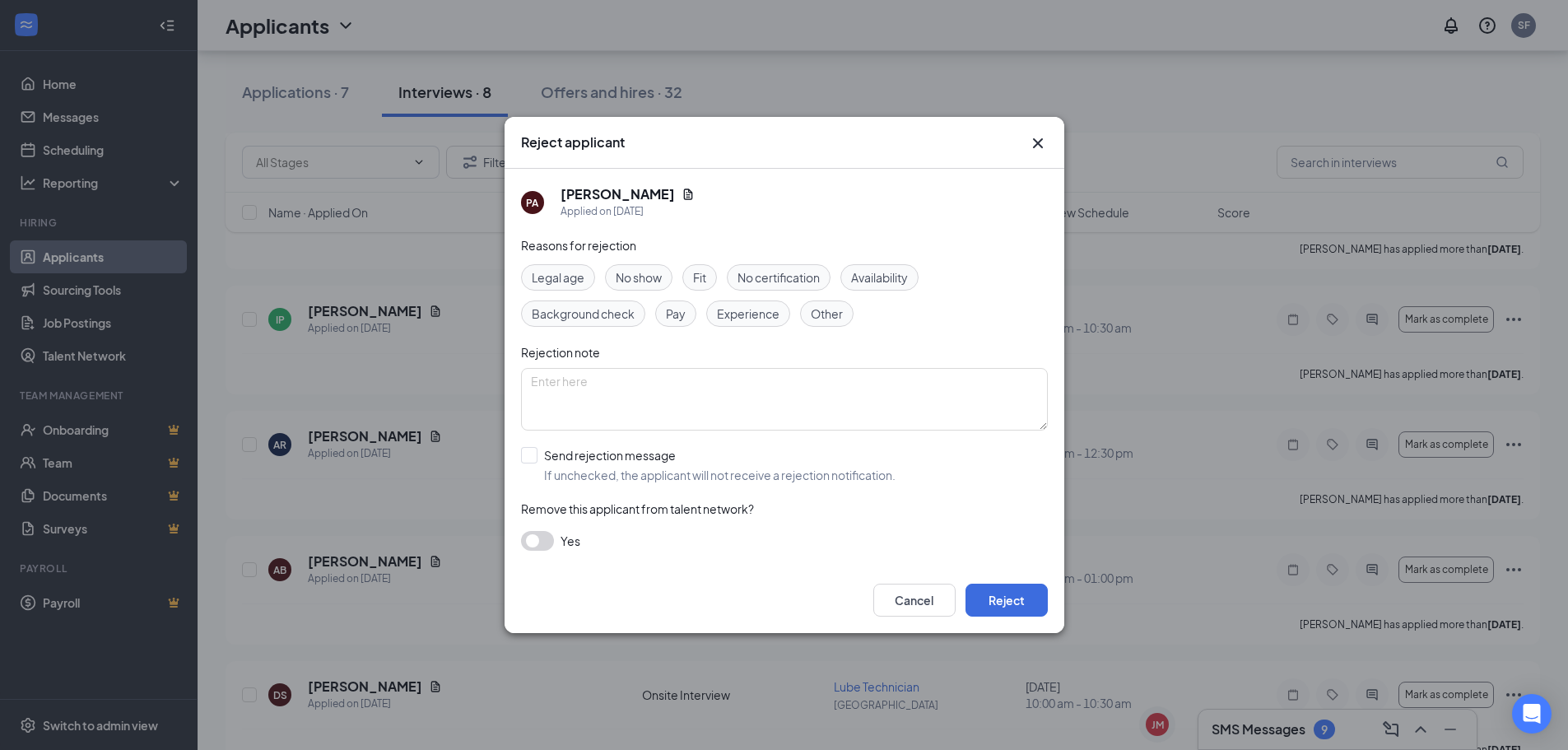
scroll to position [1478, 0]
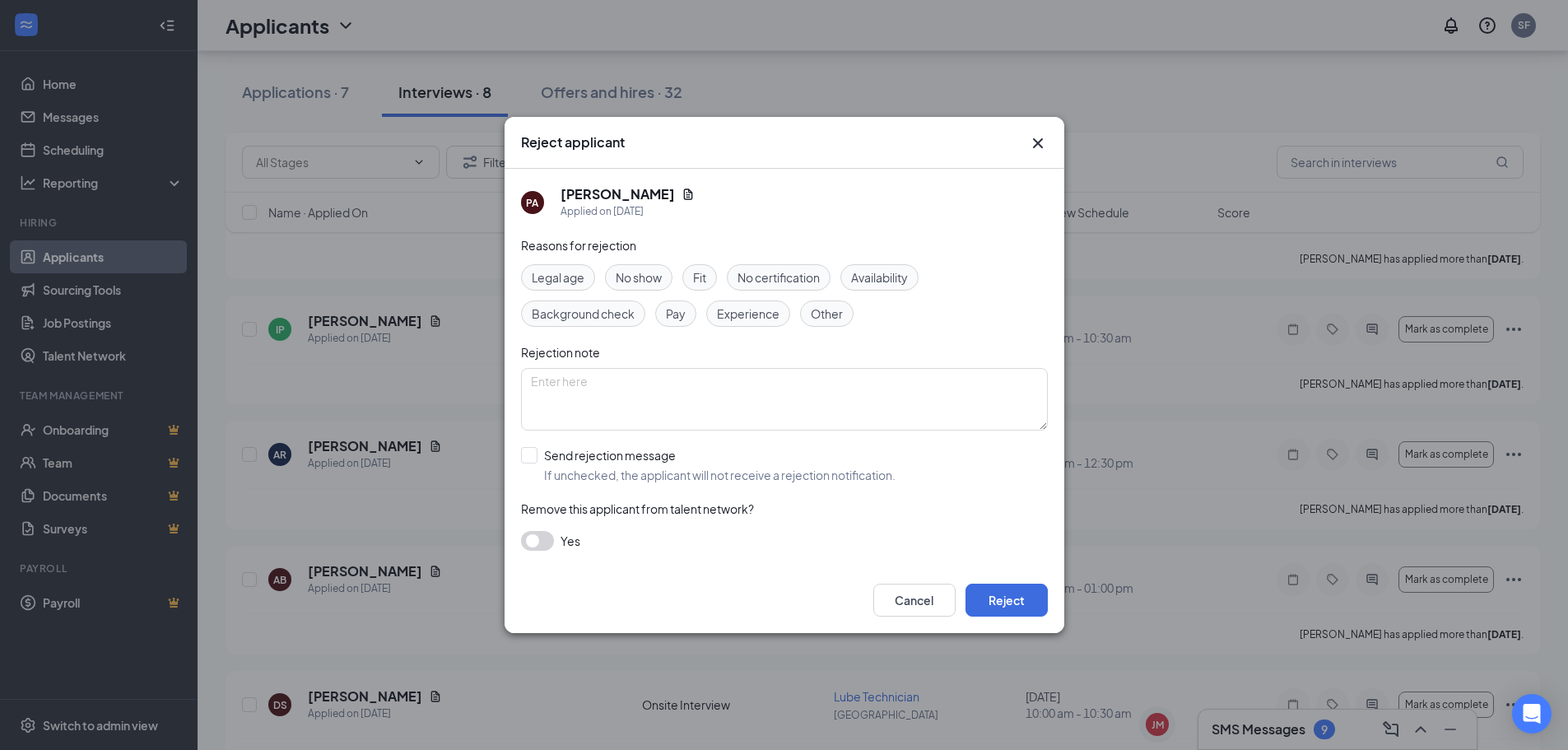
click at [631, 281] on span "No show" at bounding box center [639, 277] width 46 height 18
click at [1032, 607] on button "Reject" at bounding box center [1007, 601] width 83 height 33
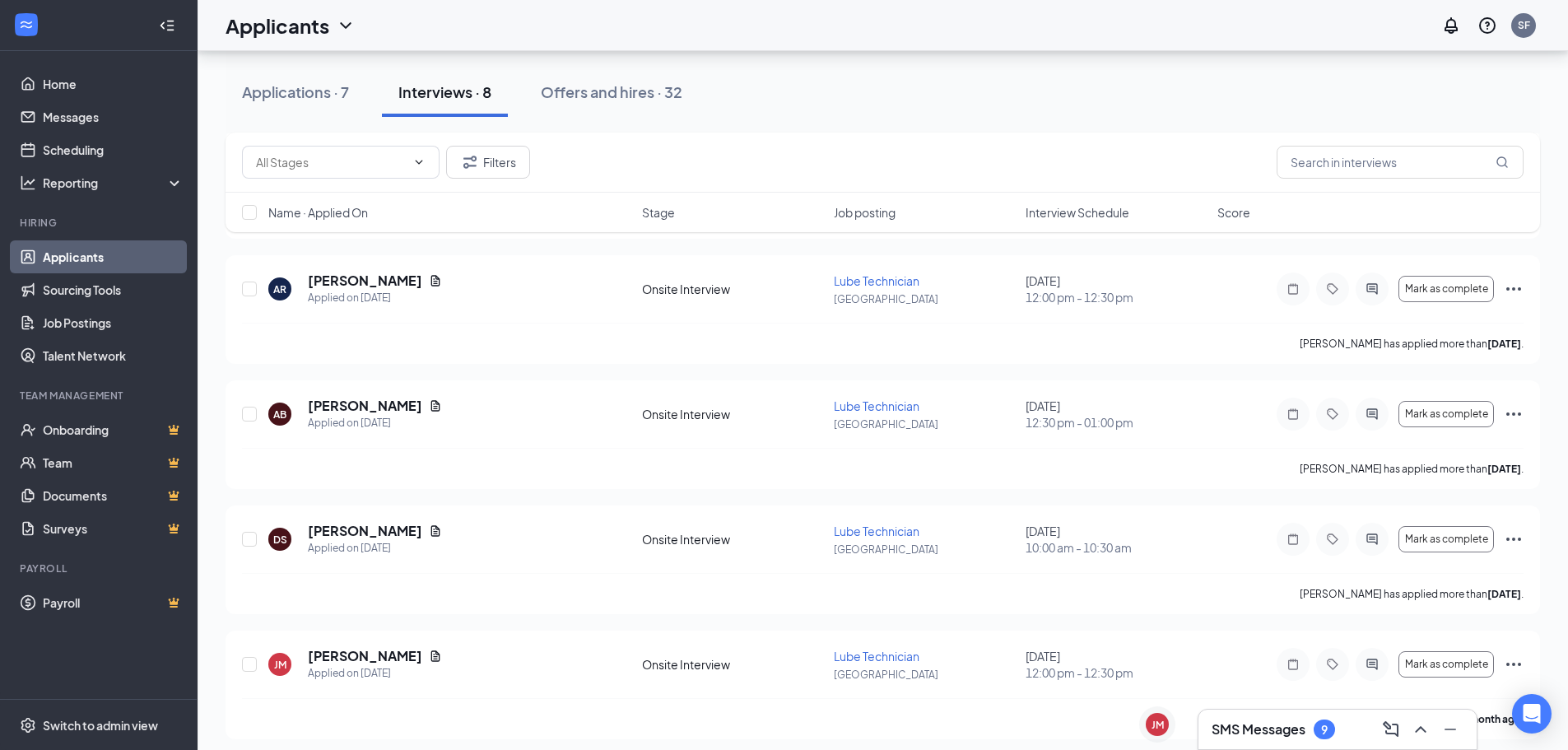
scroll to position [1403, 0]
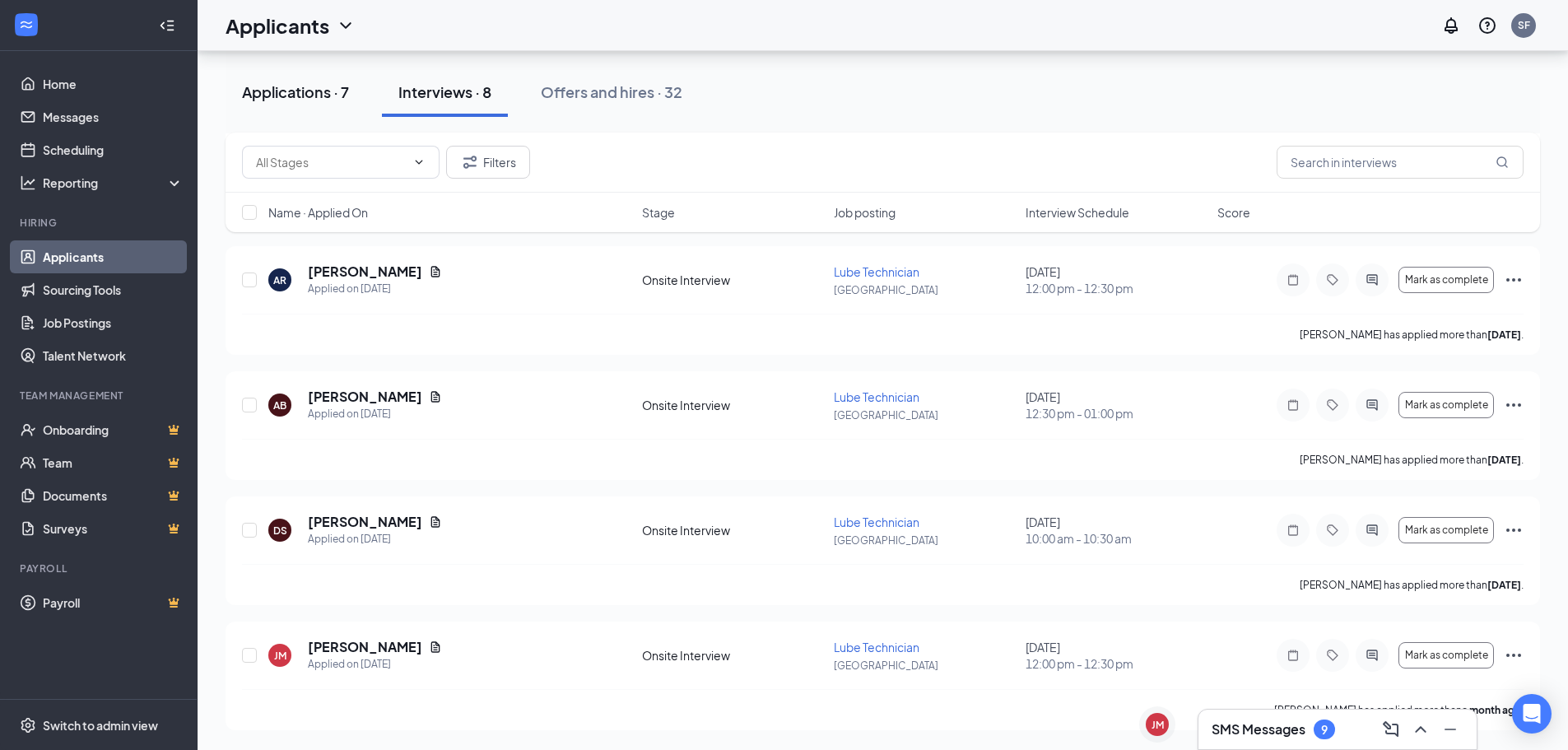
click at [276, 94] on div "Applications · 7" at bounding box center [295, 92] width 107 height 21
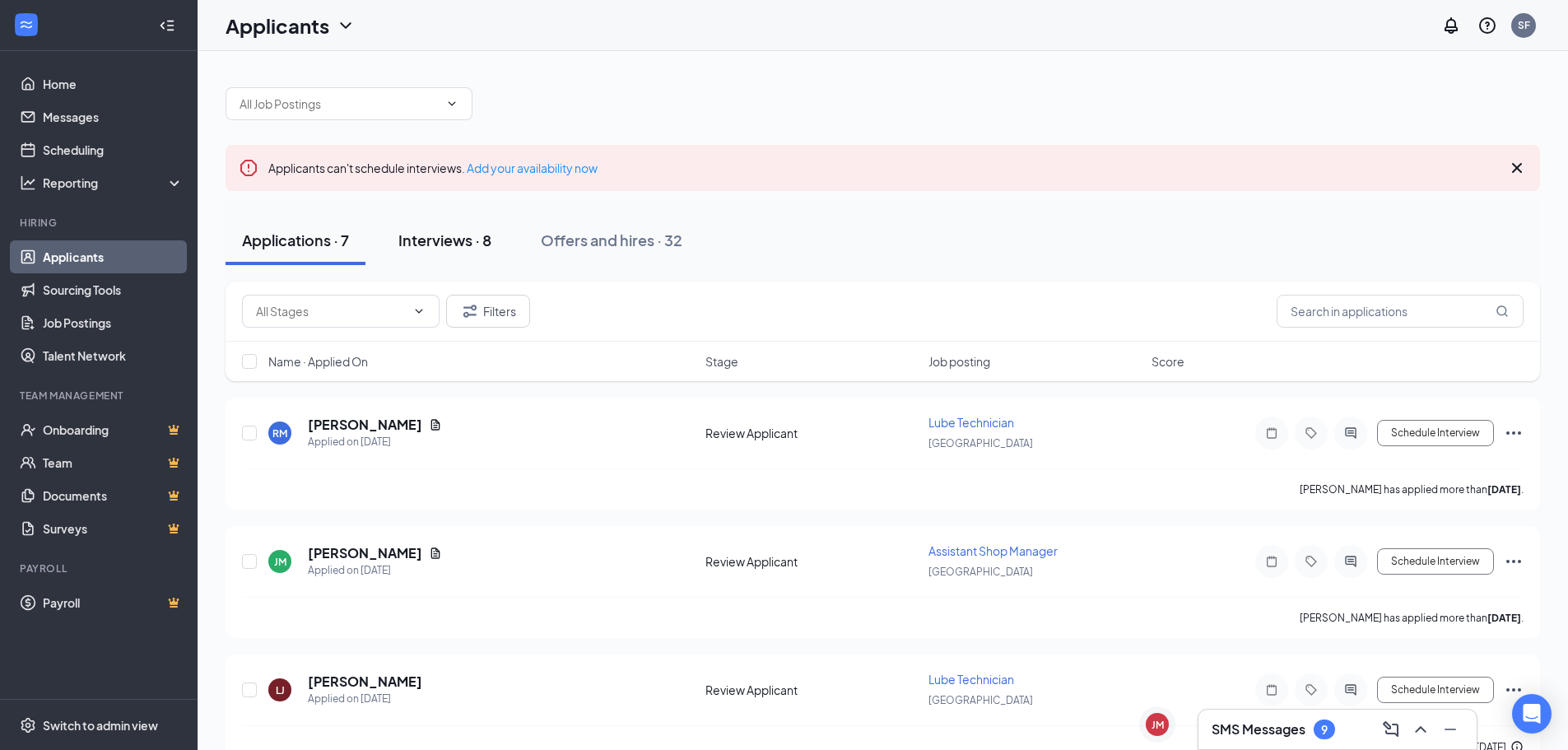
click at [441, 237] on div "Interviews · 8" at bounding box center [444, 240] width 93 height 21
